Goal: Find specific page/section: Find specific page/section

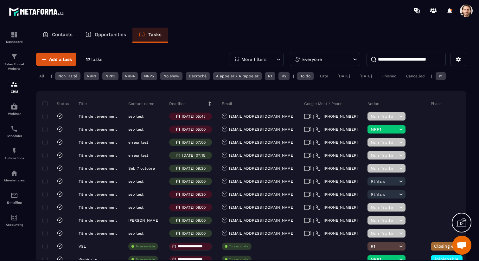
scroll to position [0, 34]
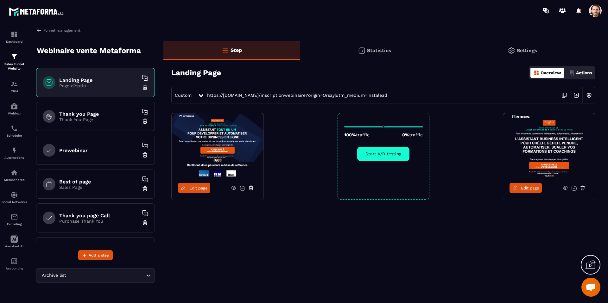
click at [594, 14] on span at bounding box center [595, 10] width 13 height 13
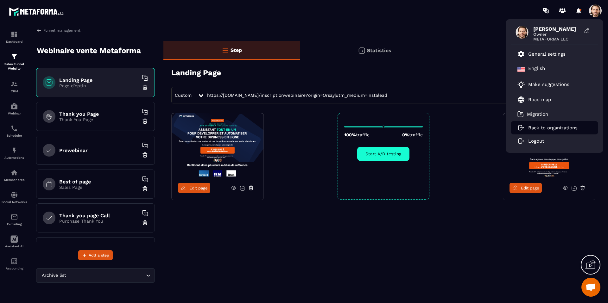
click at [550, 129] on p "Back to organizations" at bounding box center [552, 128] width 49 height 6
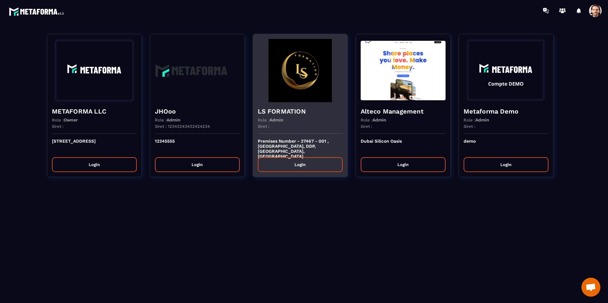
click at [297, 115] on h4 "LS FORMATION" at bounding box center [300, 111] width 85 height 9
